Goal: Task Accomplishment & Management: Use online tool/utility

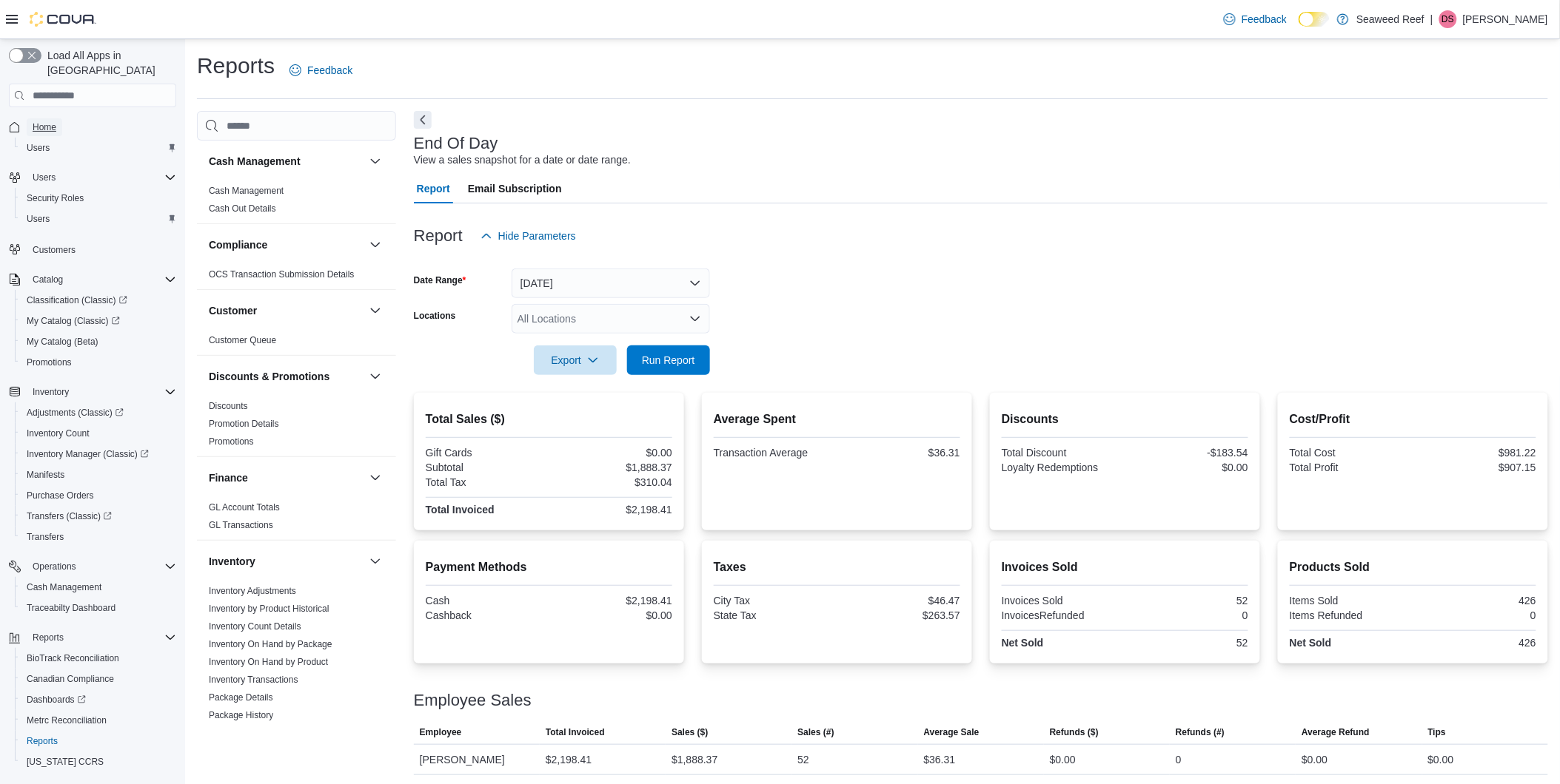
click at [60, 118] on link "Home" at bounding box center [45, 127] width 36 height 18
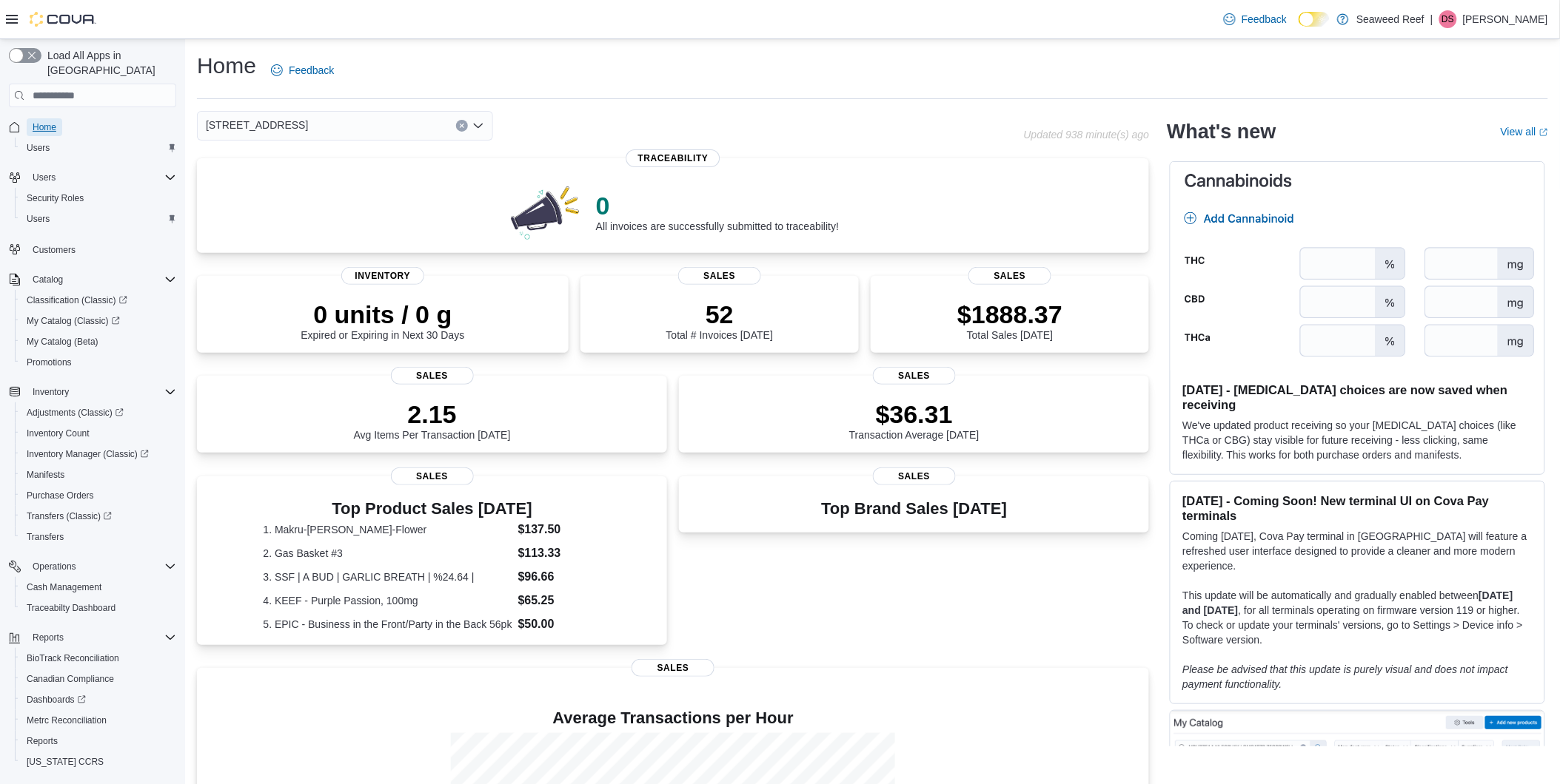
click at [47, 121] on span "Home" at bounding box center [45, 127] width 24 height 12
click at [42, 121] on span "Home" at bounding box center [45, 127] width 24 height 12
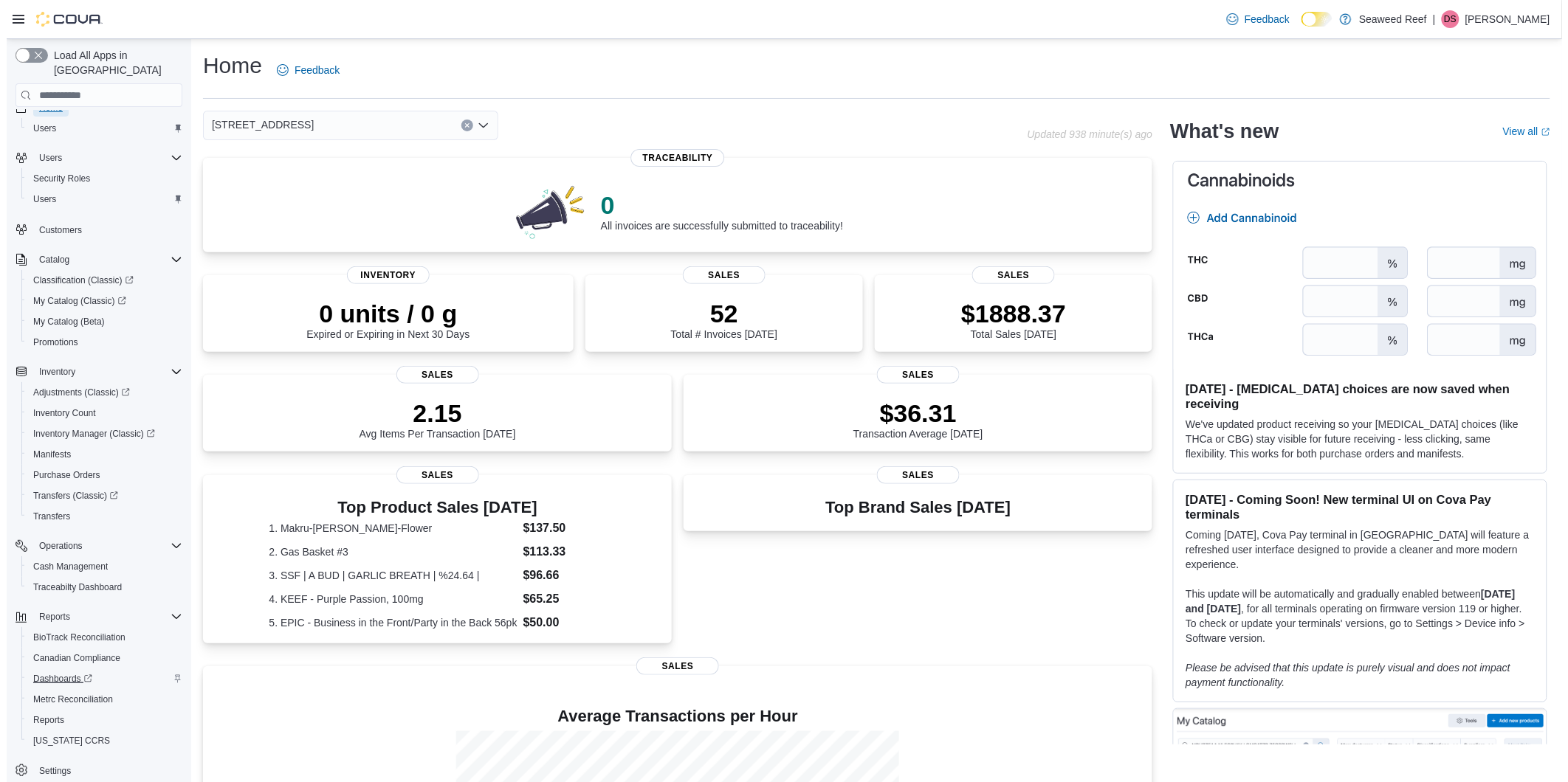
scroll to position [30, 0]
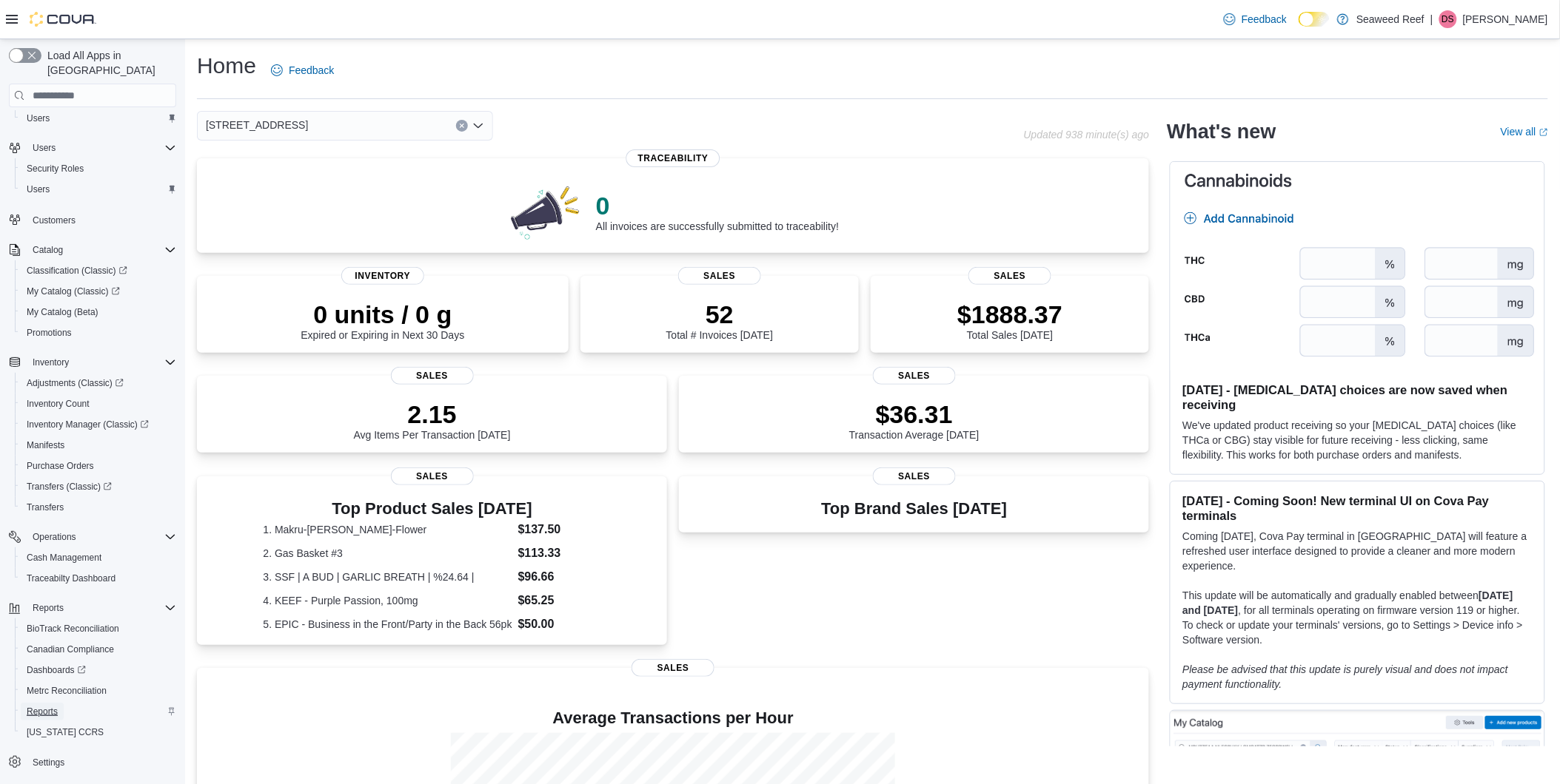
click at [40, 706] on span "Reports" at bounding box center [42, 712] width 31 height 12
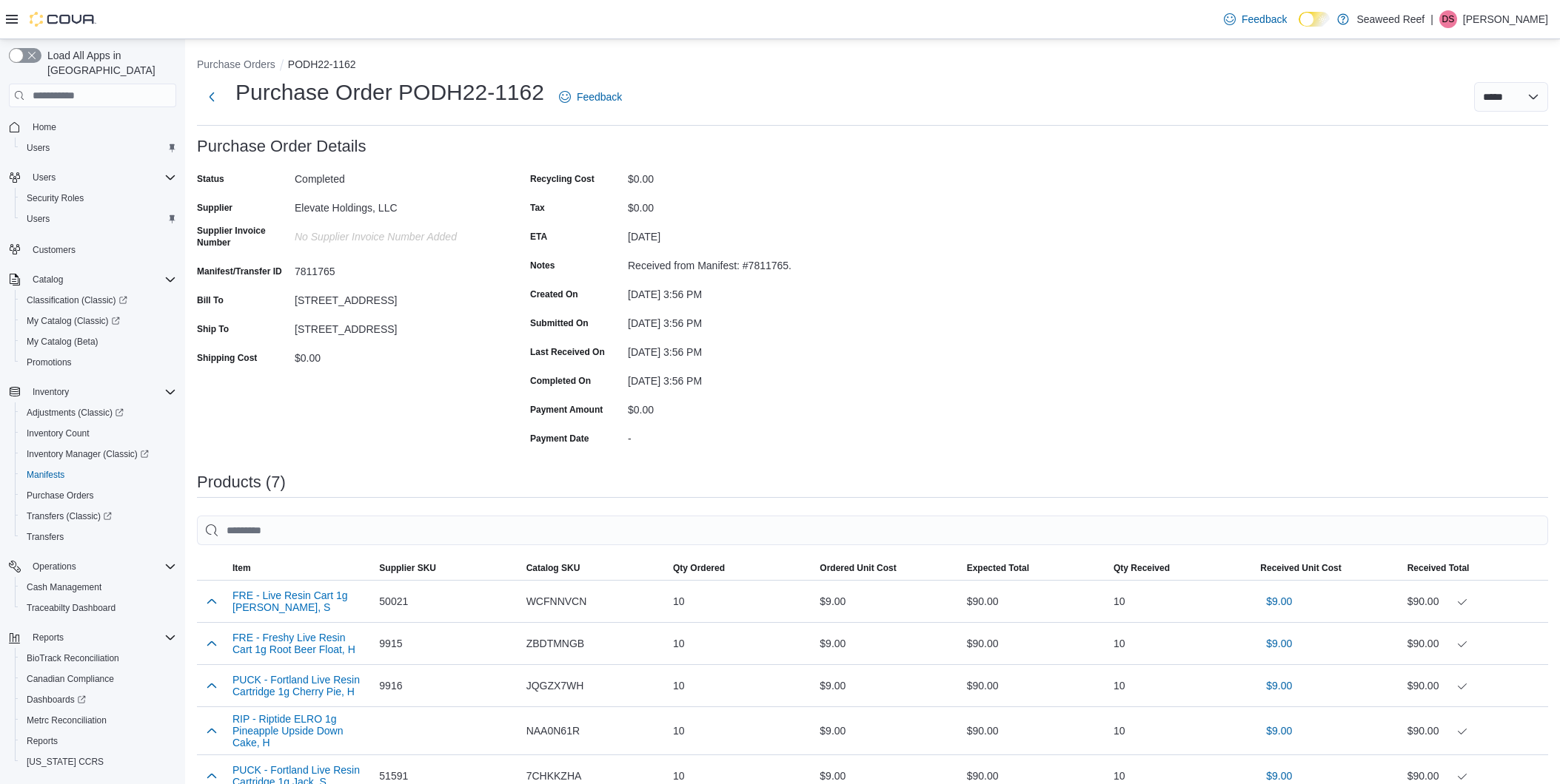
scroll to position [308, 0]
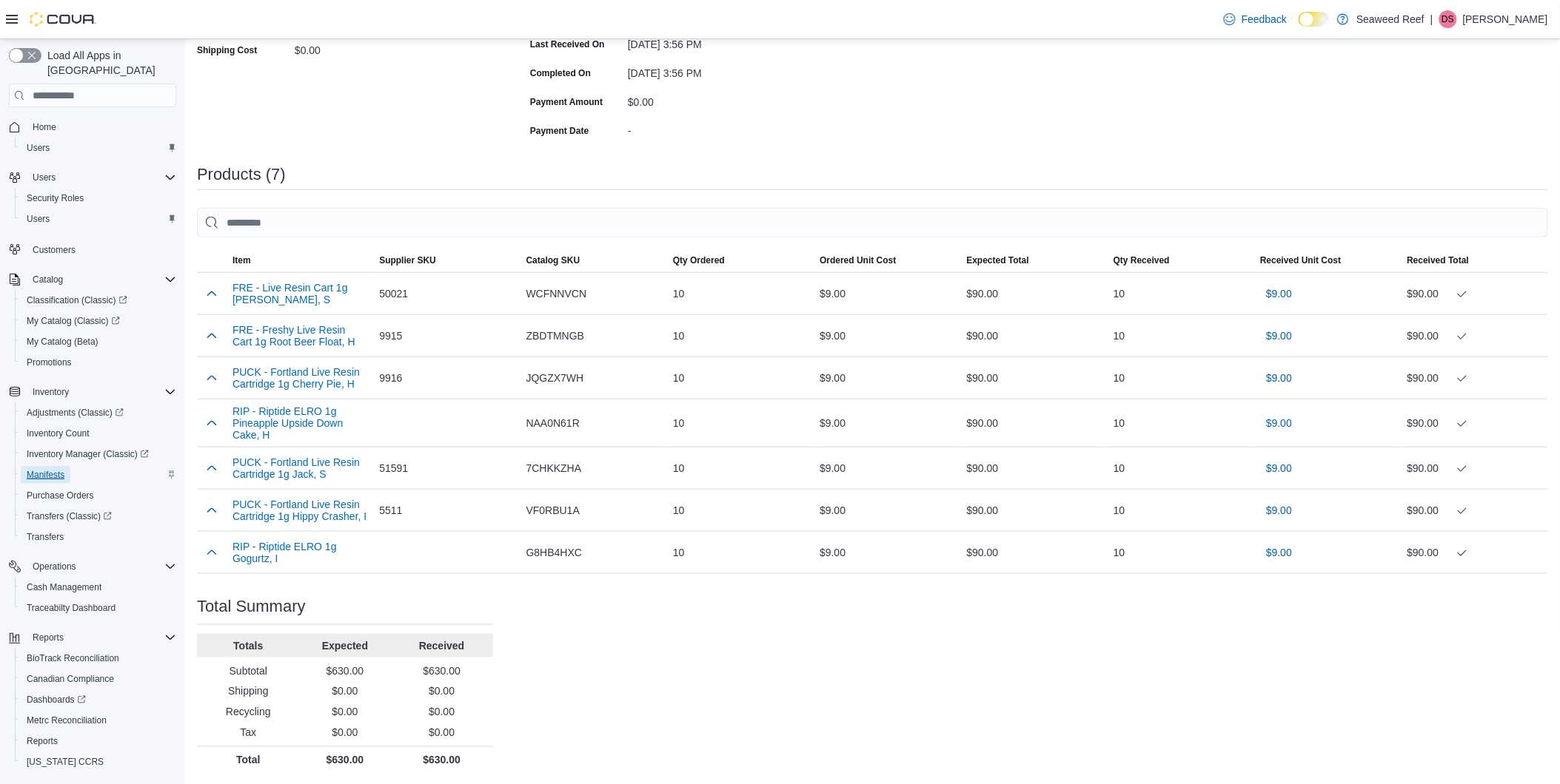
click at [48, 469] on span "Manifests" at bounding box center [46, 475] width 38 height 12
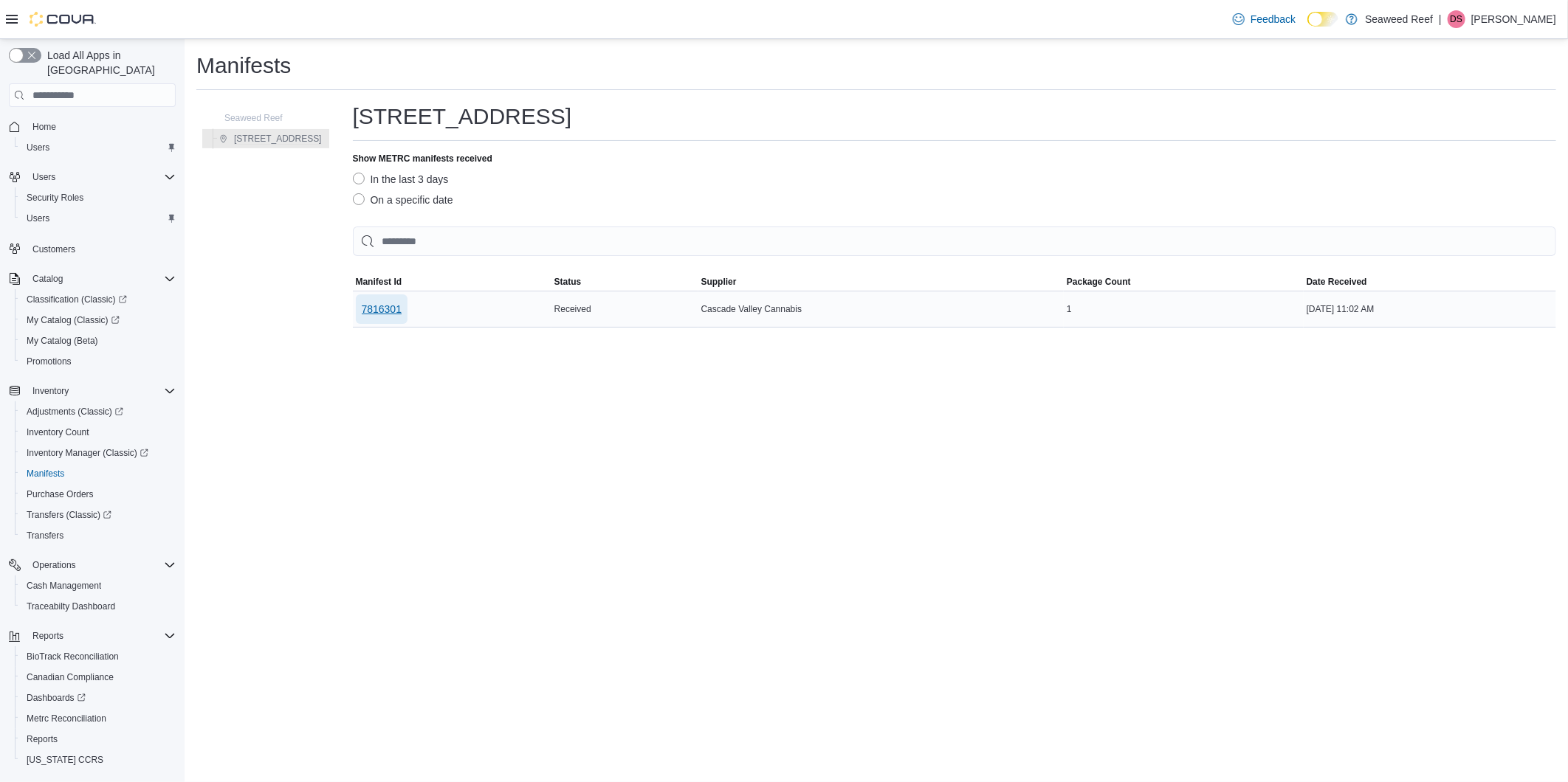
click at [382, 315] on span "7816301" at bounding box center [381, 309] width 41 height 15
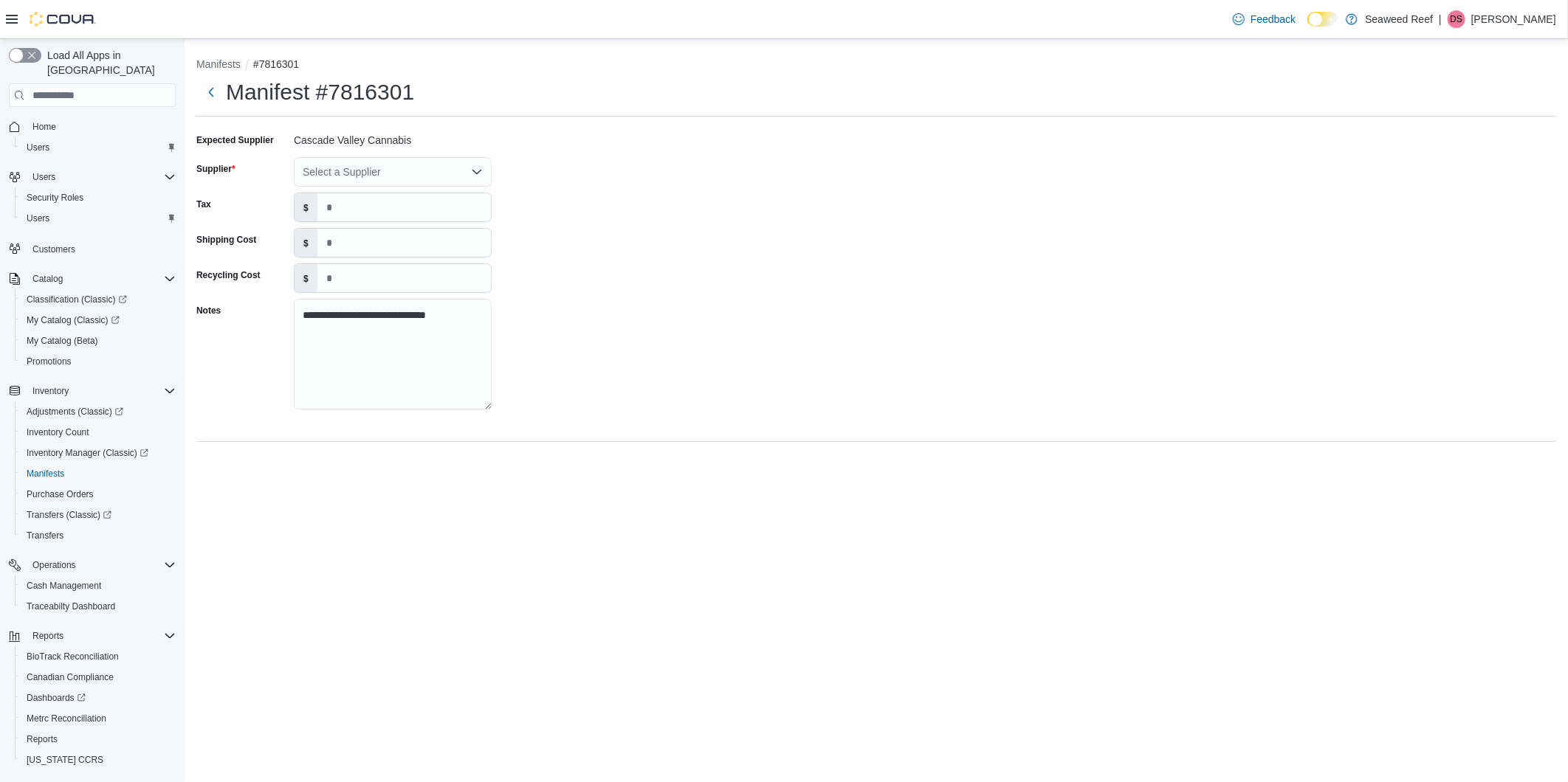
click at [351, 178] on div "Select a Supplier" at bounding box center [393, 172] width 198 height 30
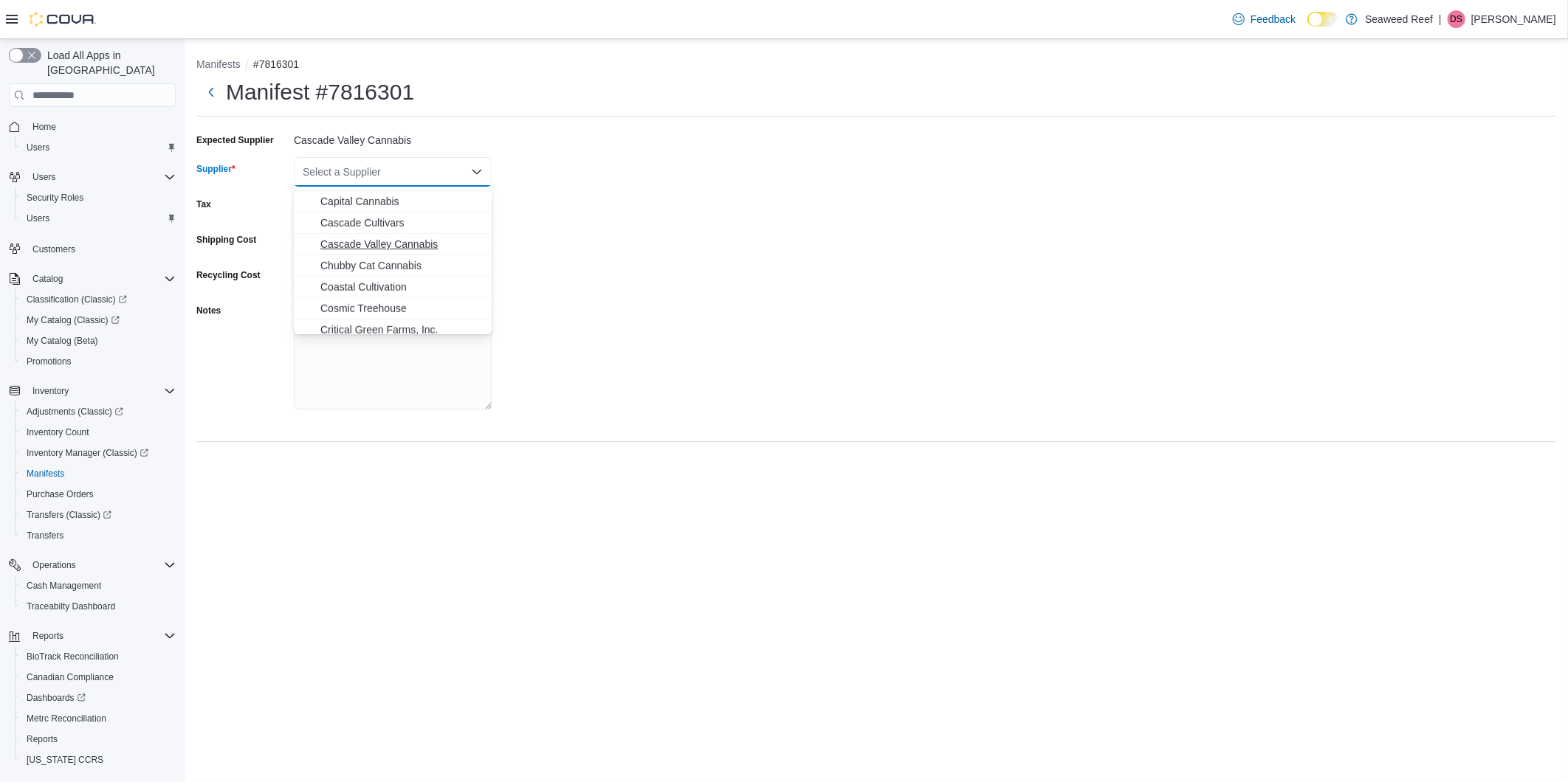
click at [370, 244] on span "Cascade Valley Cannabis" at bounding box center [402, 244] width 162 height 15
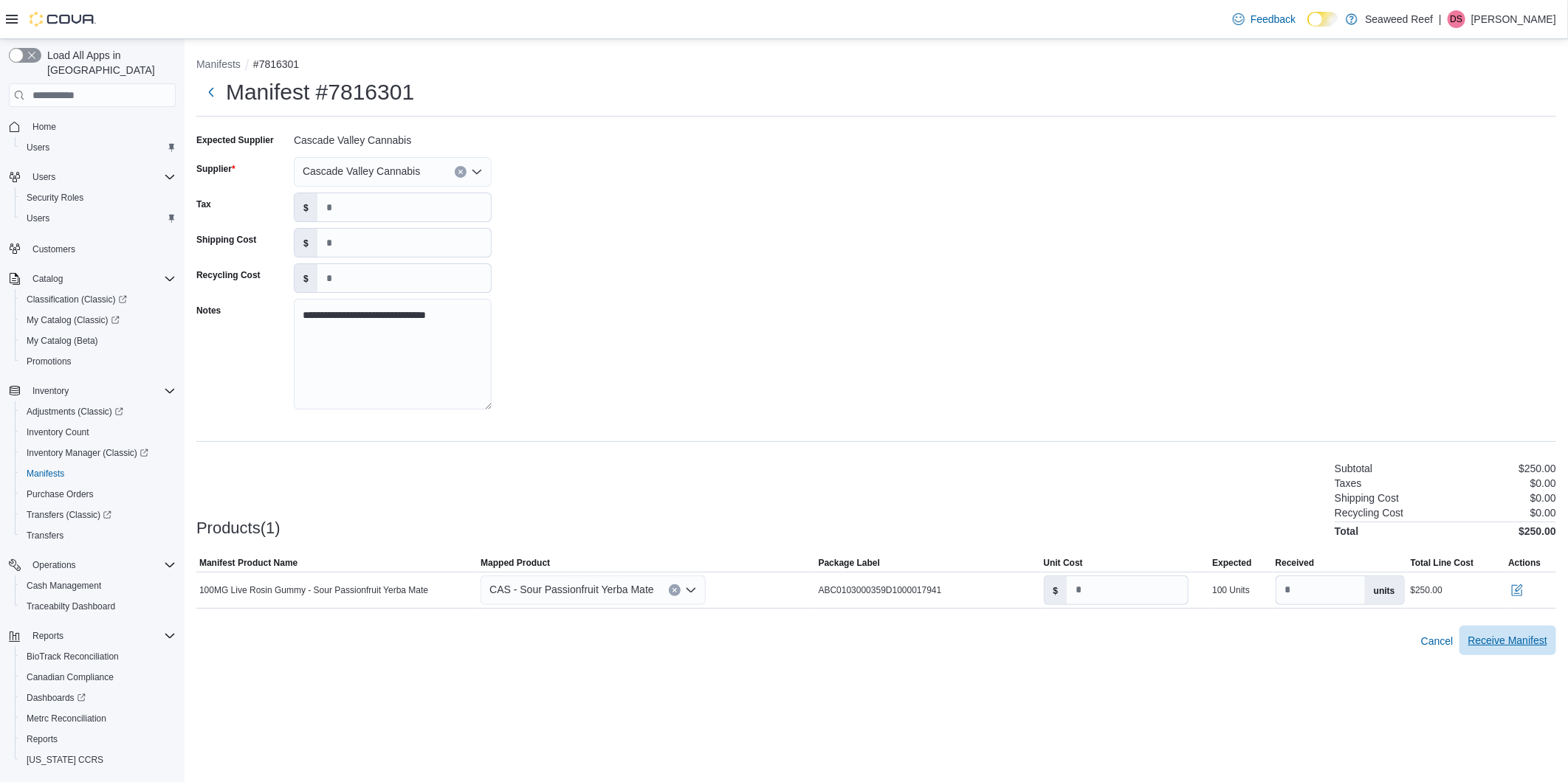
click at [1502, 639] on span "Receive Manifest" at bounding box center [1508, 640] width 79 height 15
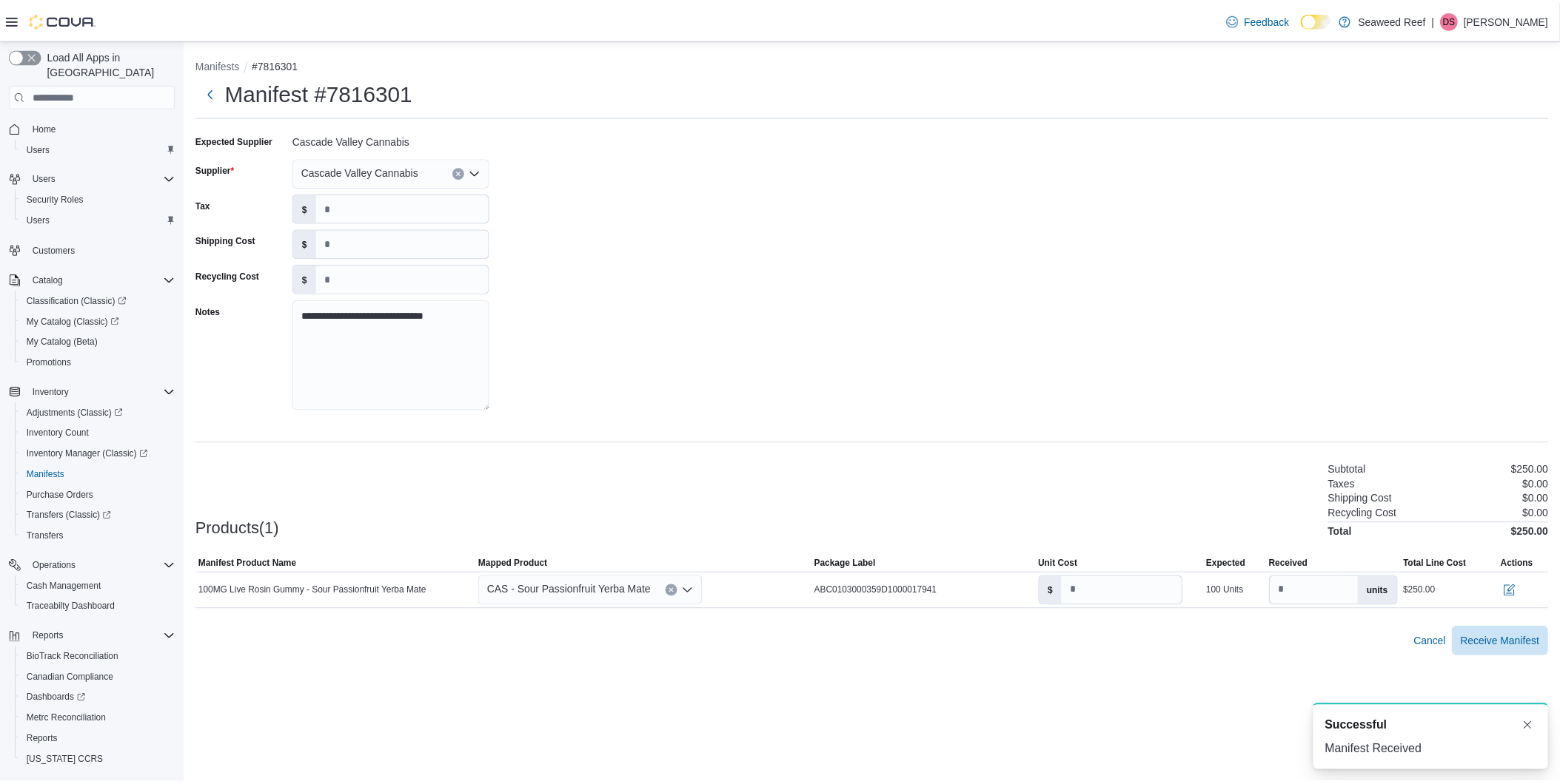
scroll to position [0, 0]
